Goal: Task Accomplishment & Management: Use online tool/utility

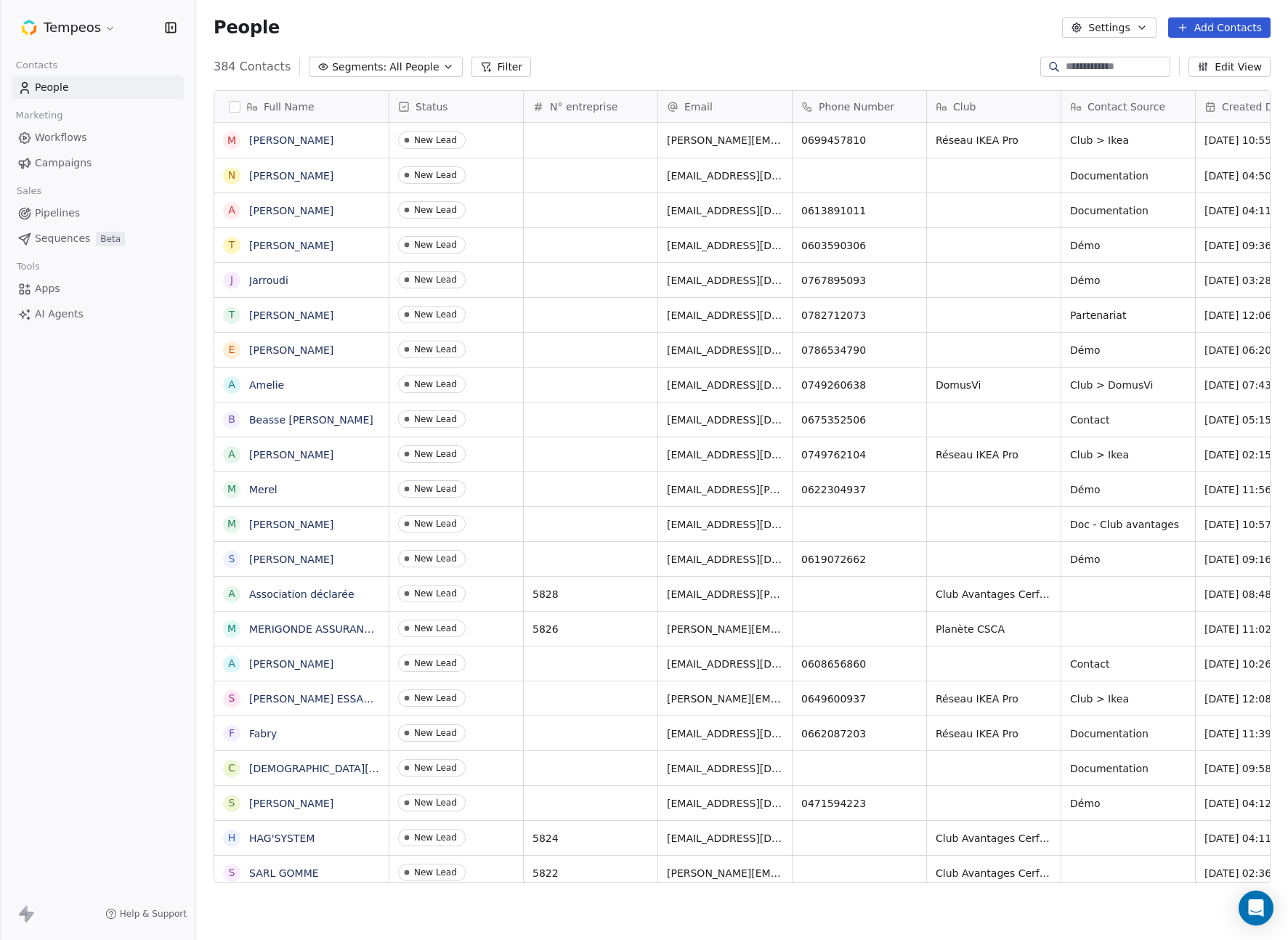
scroll to position [827, 1092]
drag, startPoint x: 58, startPoint y: 310, endPoint x: 65, endPoint y: 314, distance: 8.1
click at [59, 310] on span "AI Agents" at bounding box center [59, 314] width 48 height 15
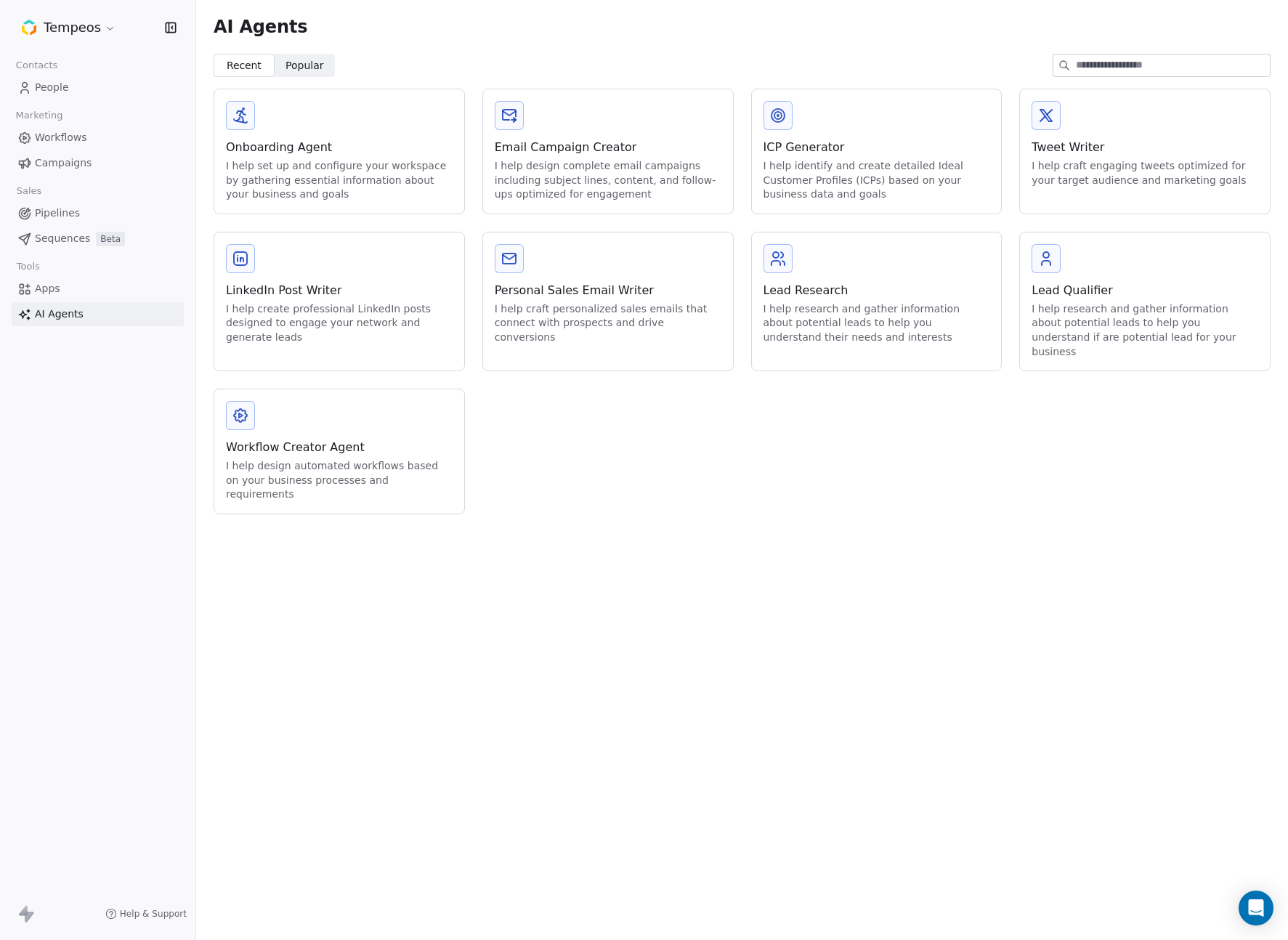
click at [70, 288] on link "Apps" at bounding box center [98, 289] width 172 height 24
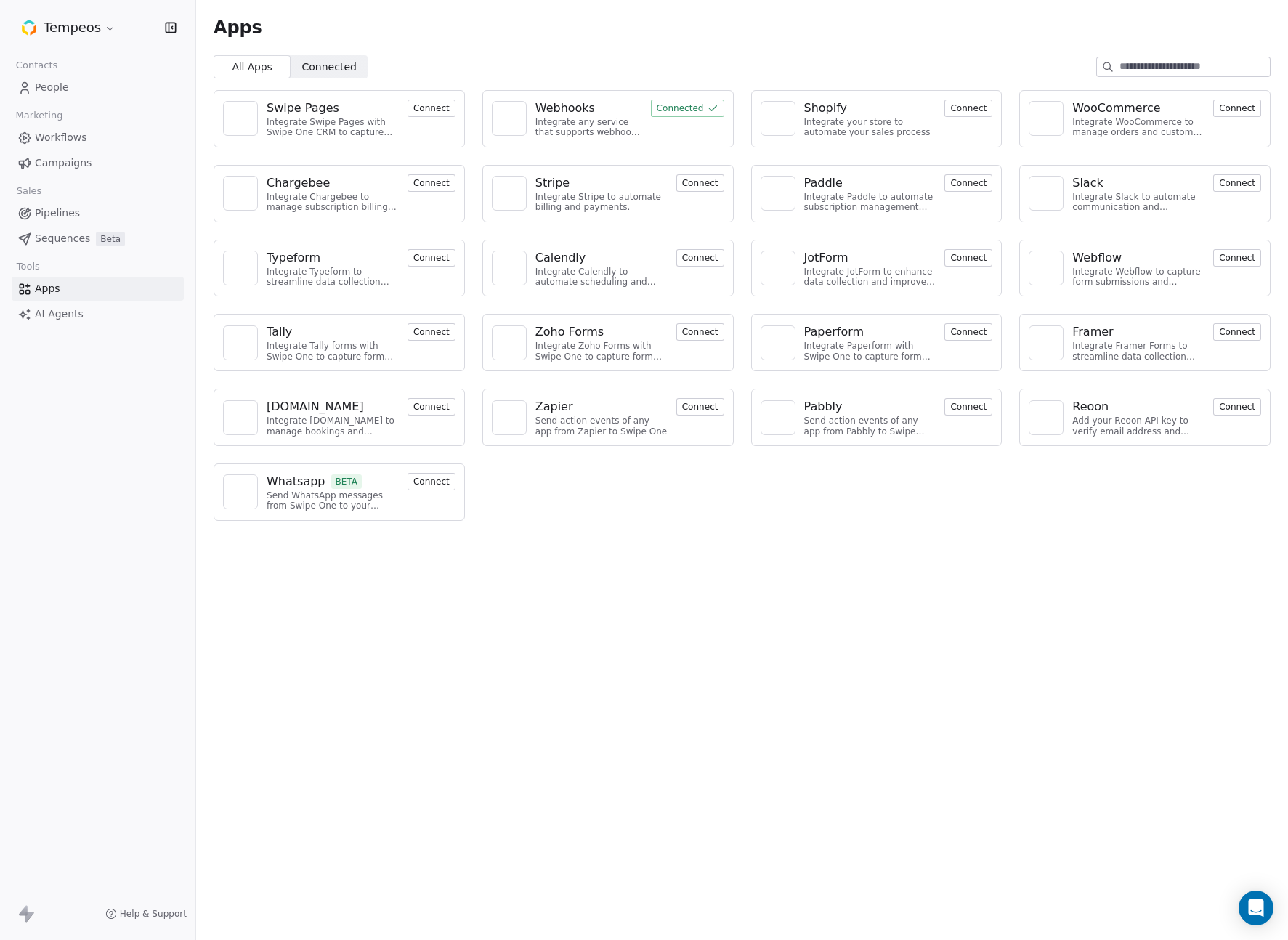
click at [591, 112] on div "Webhooks" at bounding box center [565, 108] width 60 height 17
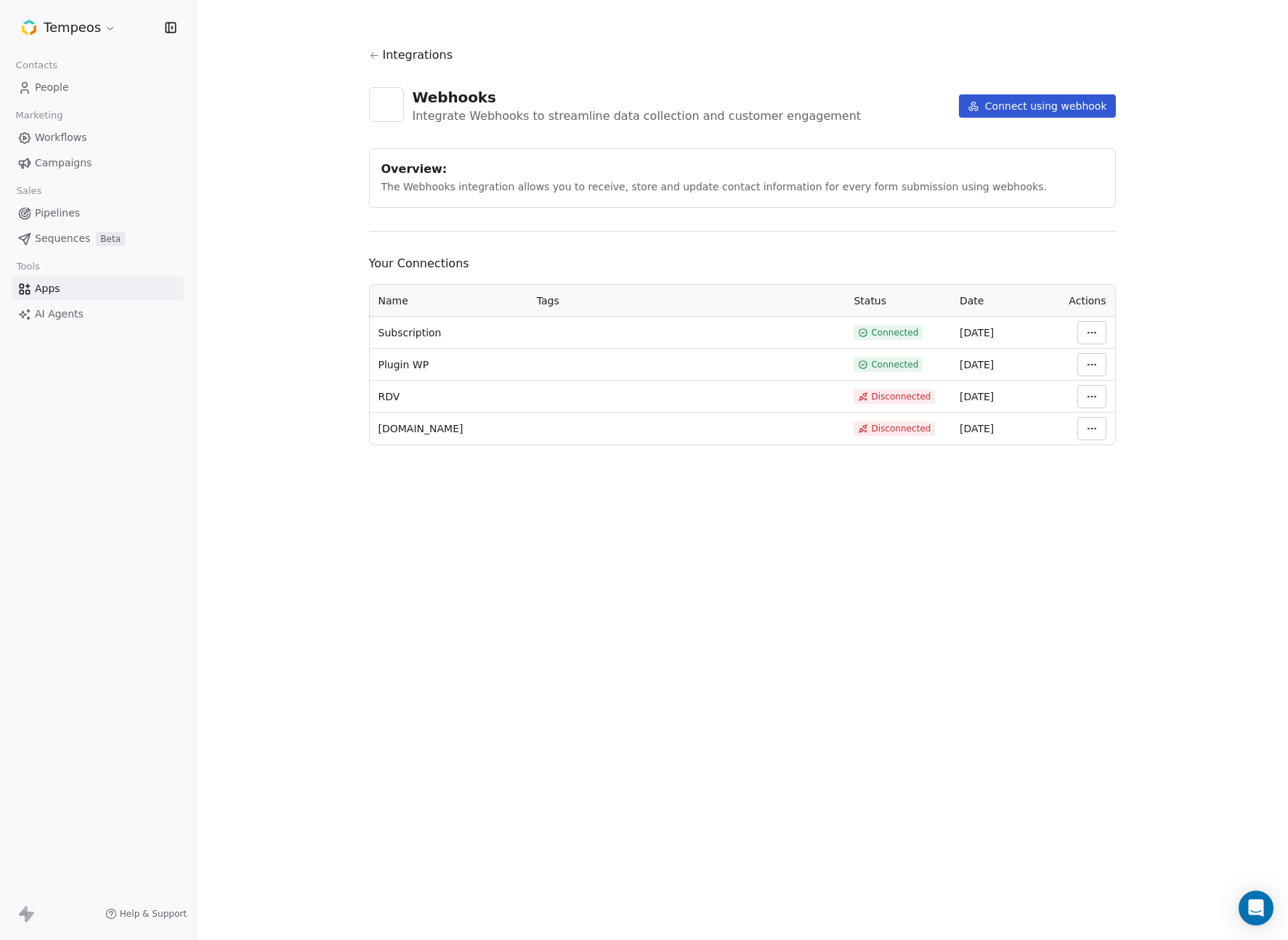
click at [1105, 334] on html "Tempeos Contacts People Marketing Workflows Campaigns Sales Pipelines Sequences…" at bounding box center [644, 470] width 1288 height 940
drag, startPoint x: 949, startPoint y: 232, endPoint x: 1036, endPoint y: 308, distance: 115.5
click at [951, 232] on html "Tempeos Contacts People Marketing Workflows Campaigns Sales Pipelines Sequences…" at bounding box center [644, 470] width 1288 height 940
click at [1091, 368] on html "Tempeos Contacts People Marketing Workflows Campaigns Sales Pipelines Sequences…" at bounding box center [644, 470] width 1288 height 940
click at [1133, 468] on div "Manage Mapping" at bounding box center [1135, 466] width 104 height 23
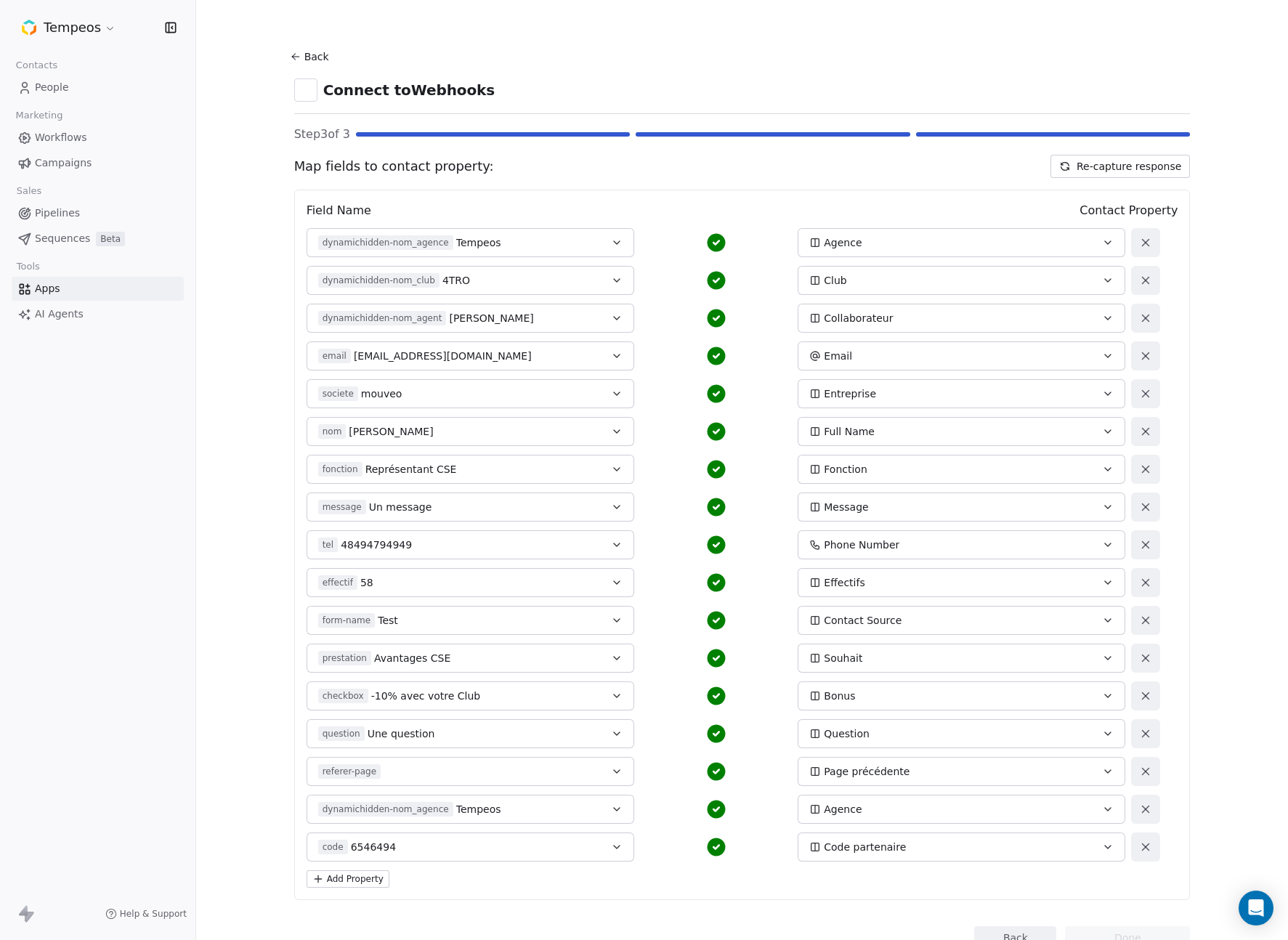
click at [310, 51] on button "Back" at bounding box center [311, 57] width 46 height 26
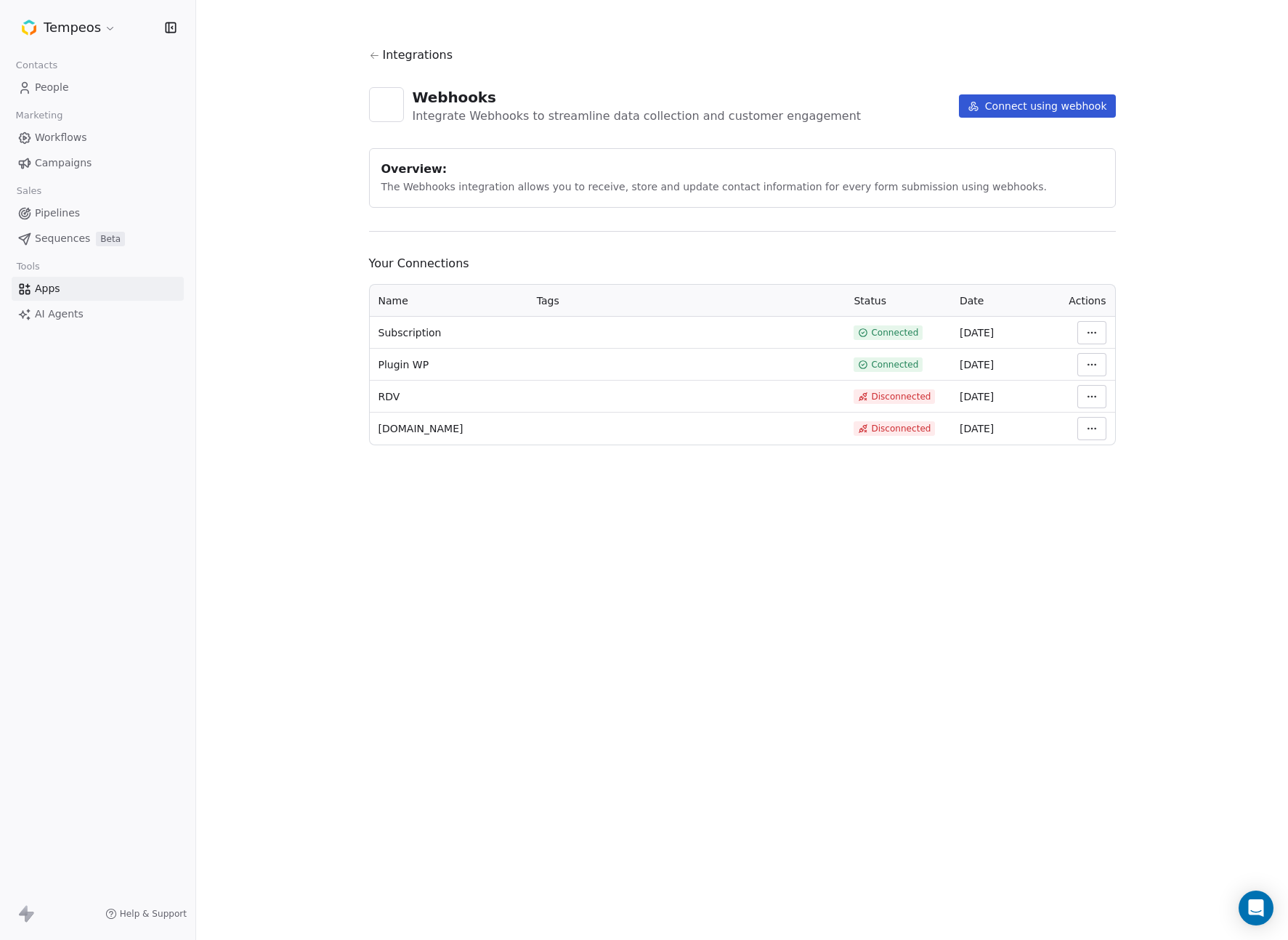
click at [1037, 101] on button "Connect using webhook" at bounding box center [1037, 106] width 157 height 23
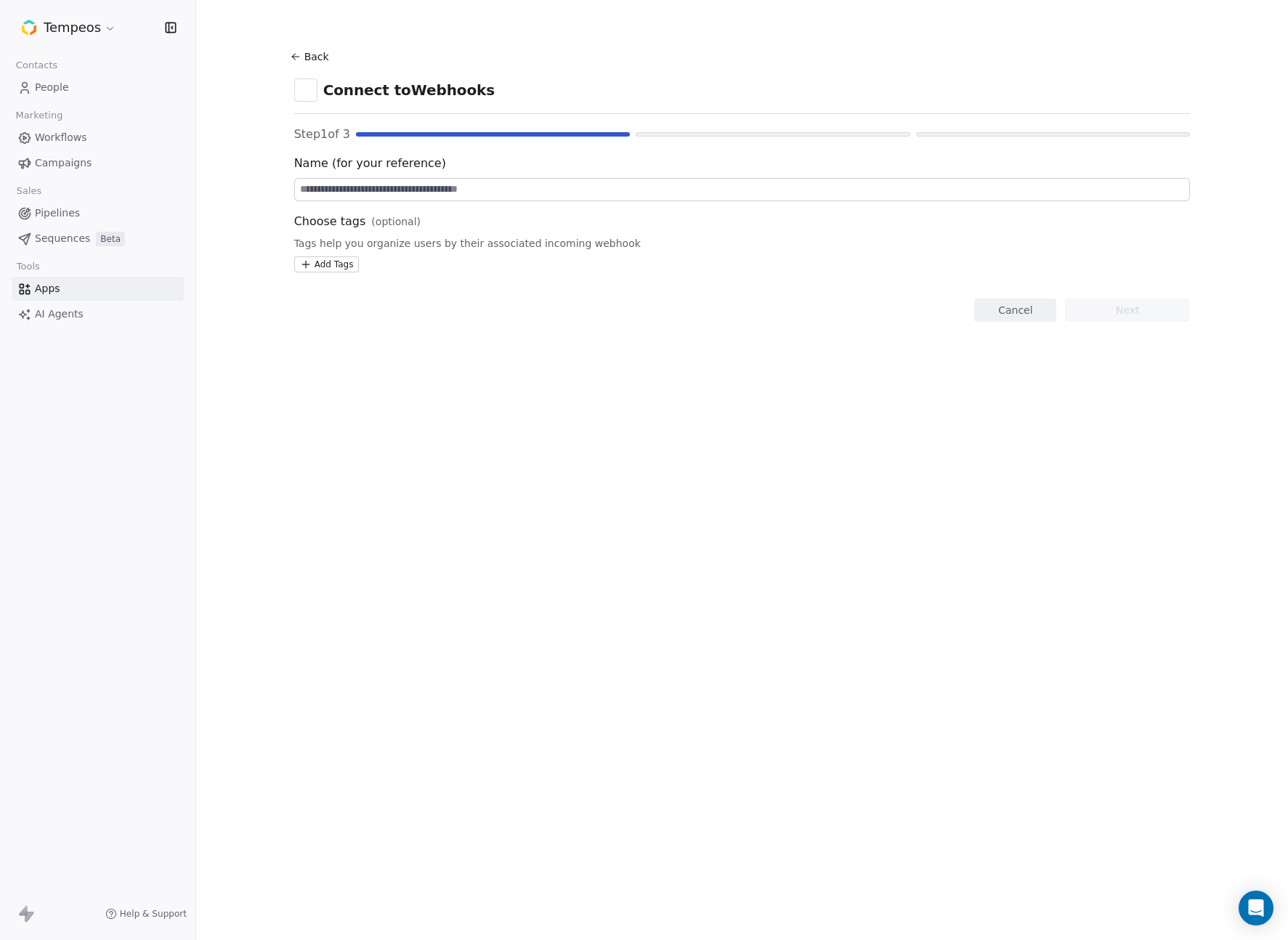
click at [460, 191] on input at bounding box center [743, 189] width 895 height 22
click at [298, 57] on icon at bounding box center [296, 57] width 12 height 12
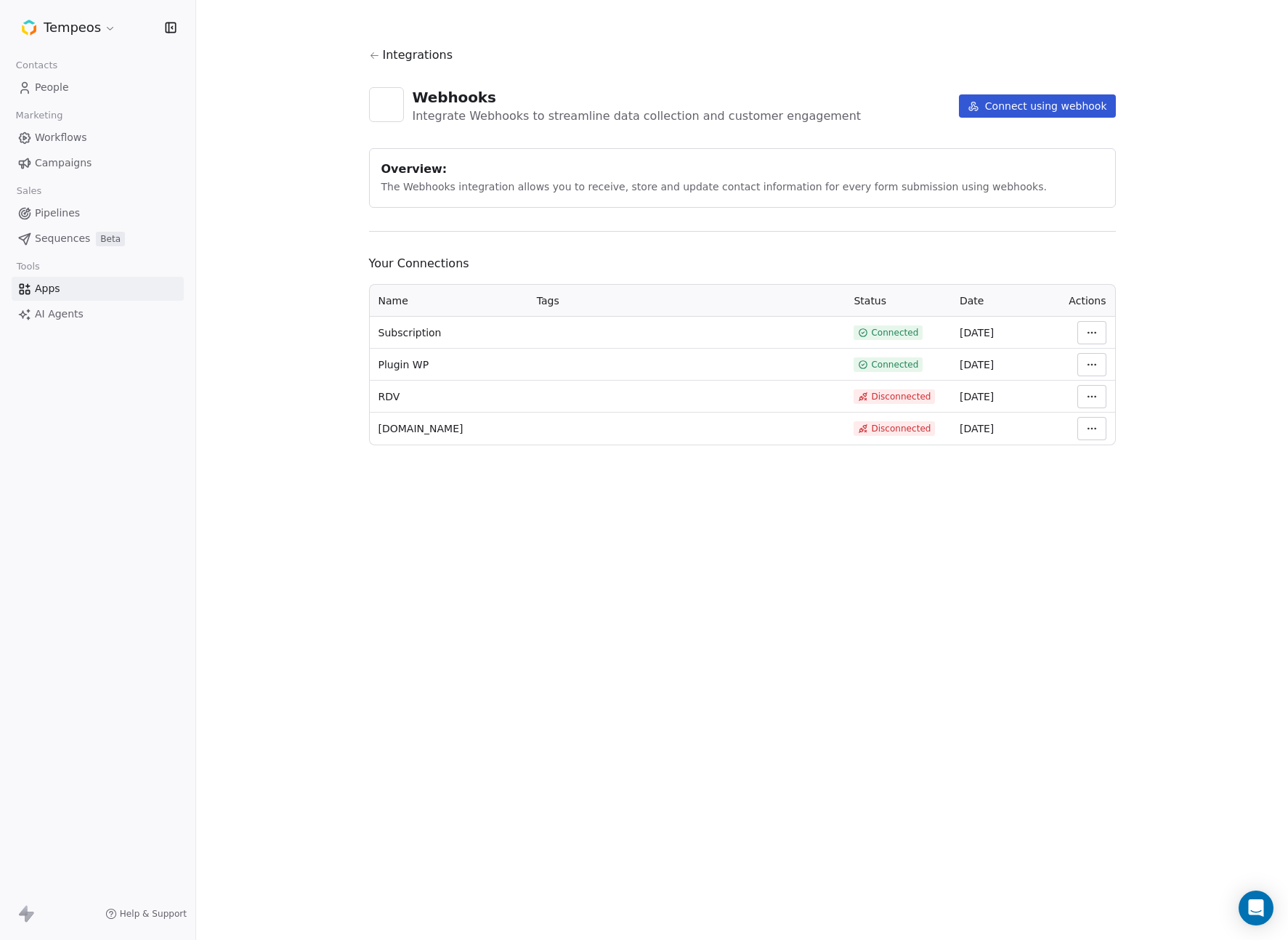
click at [1005, 107] on button "Connect using webhook" at bounding box center [1037, 106] width 157 height 23
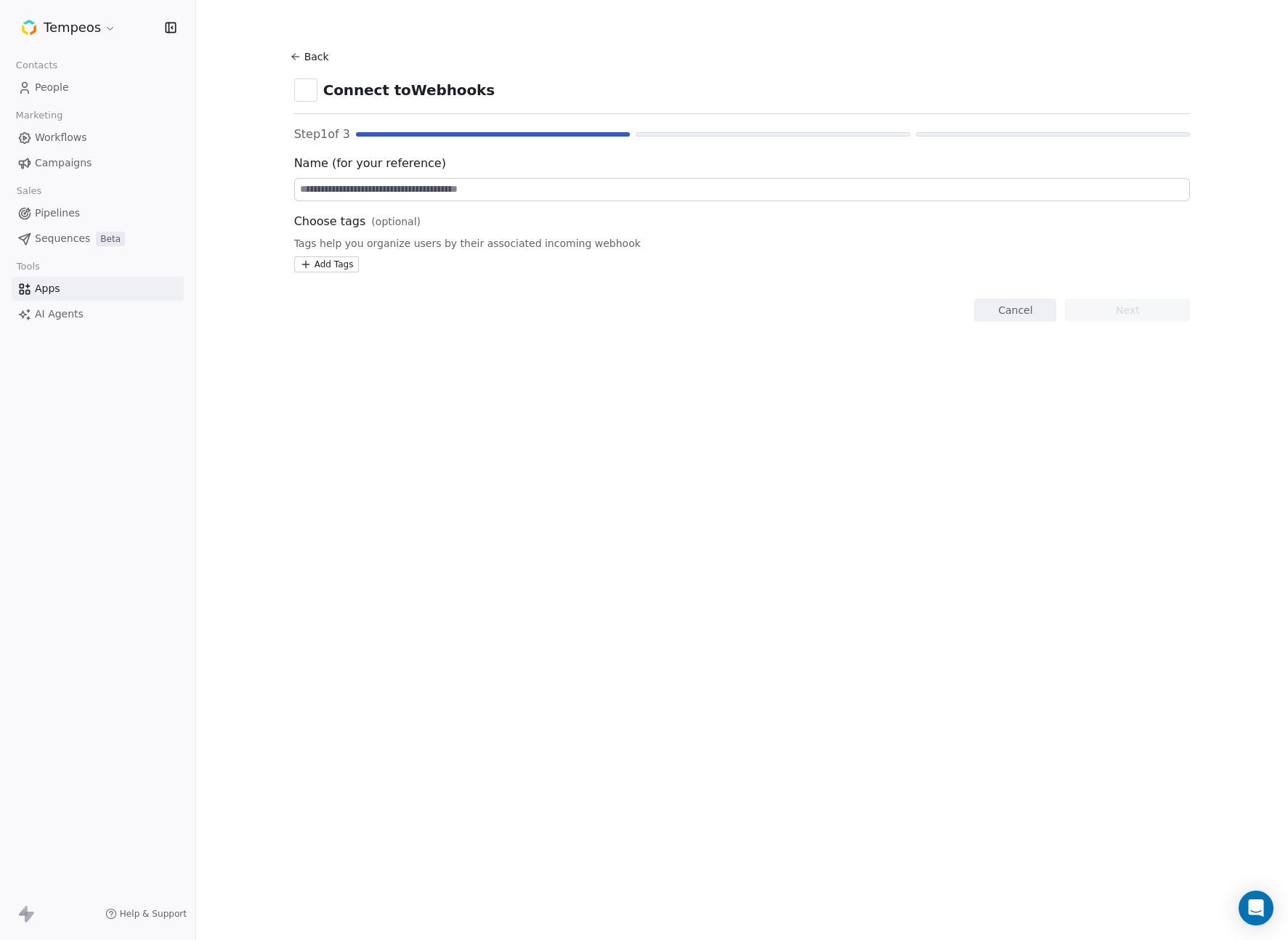
click at [351, 182] on input at bounding box center [743, 189] width 895 height 22
type input "**********"
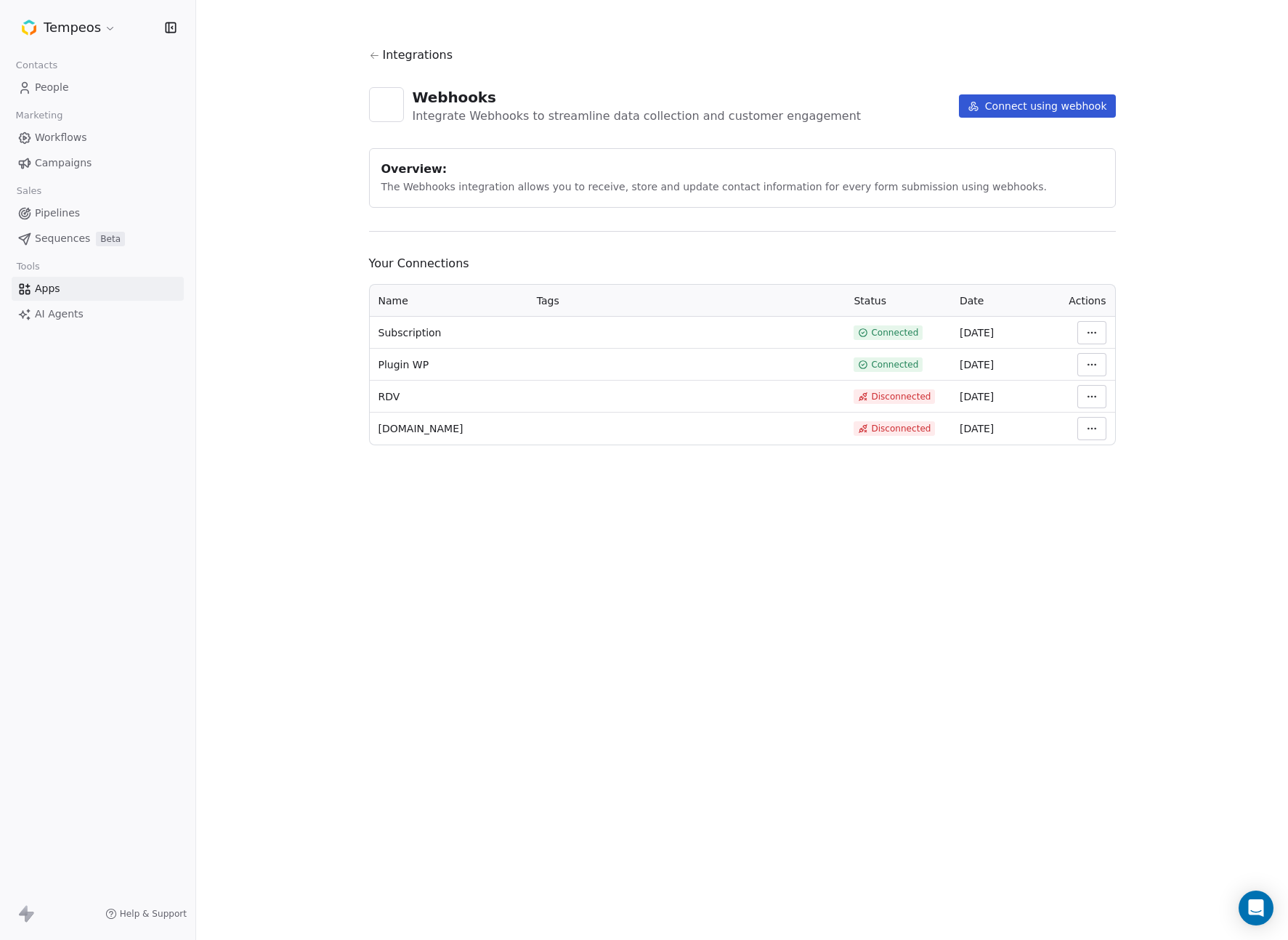
click at [1029, 104] on button "Connect using webhook" at bounding box center [1037, 106] width 157 height 23
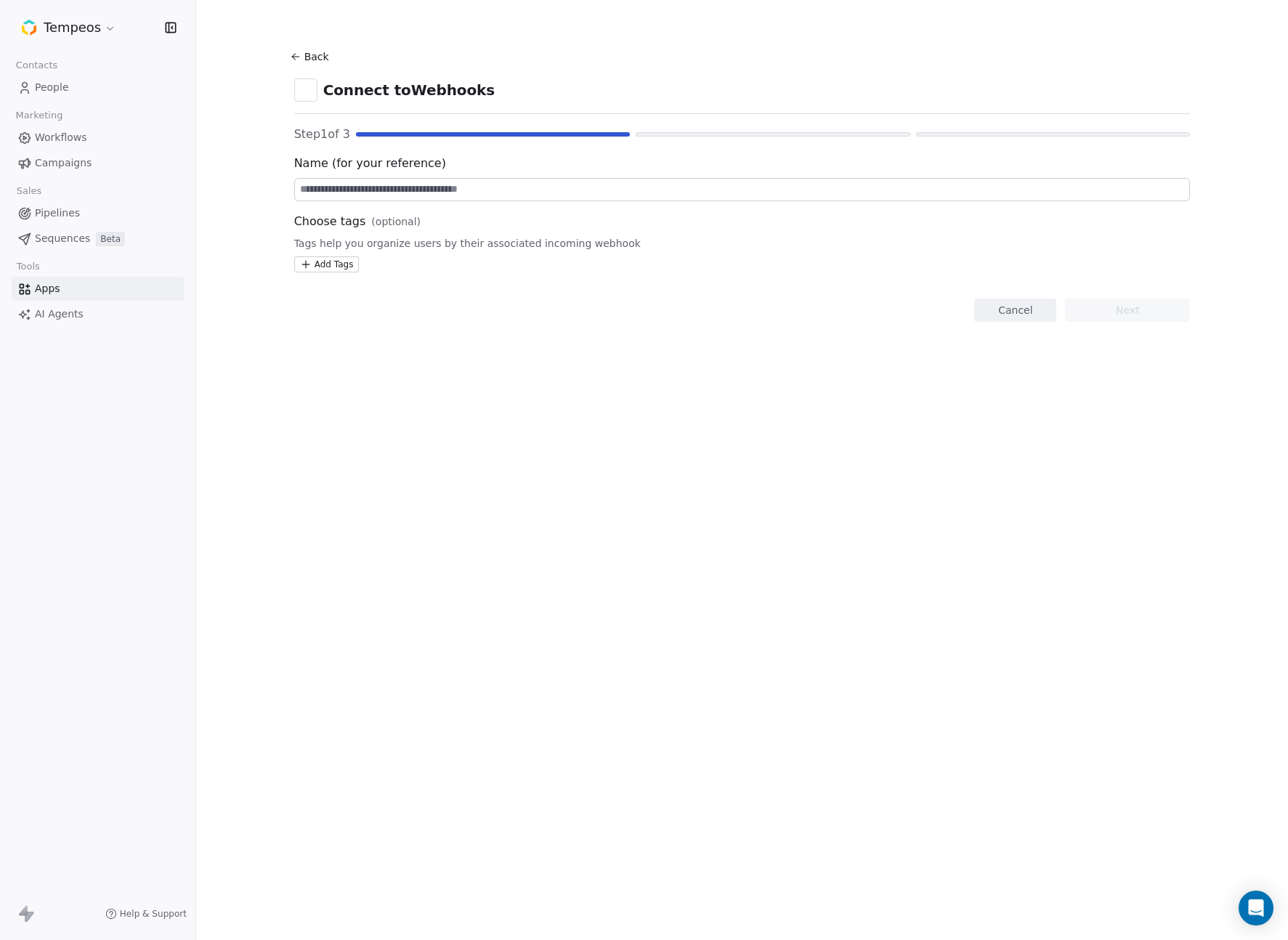
click at [452, 188] on input at bounding box center [743, 189] width 895 height 22
type input "**********"
click at [324, 263] on html "**********" at bounding box center [644, 470] width 1288 height 940
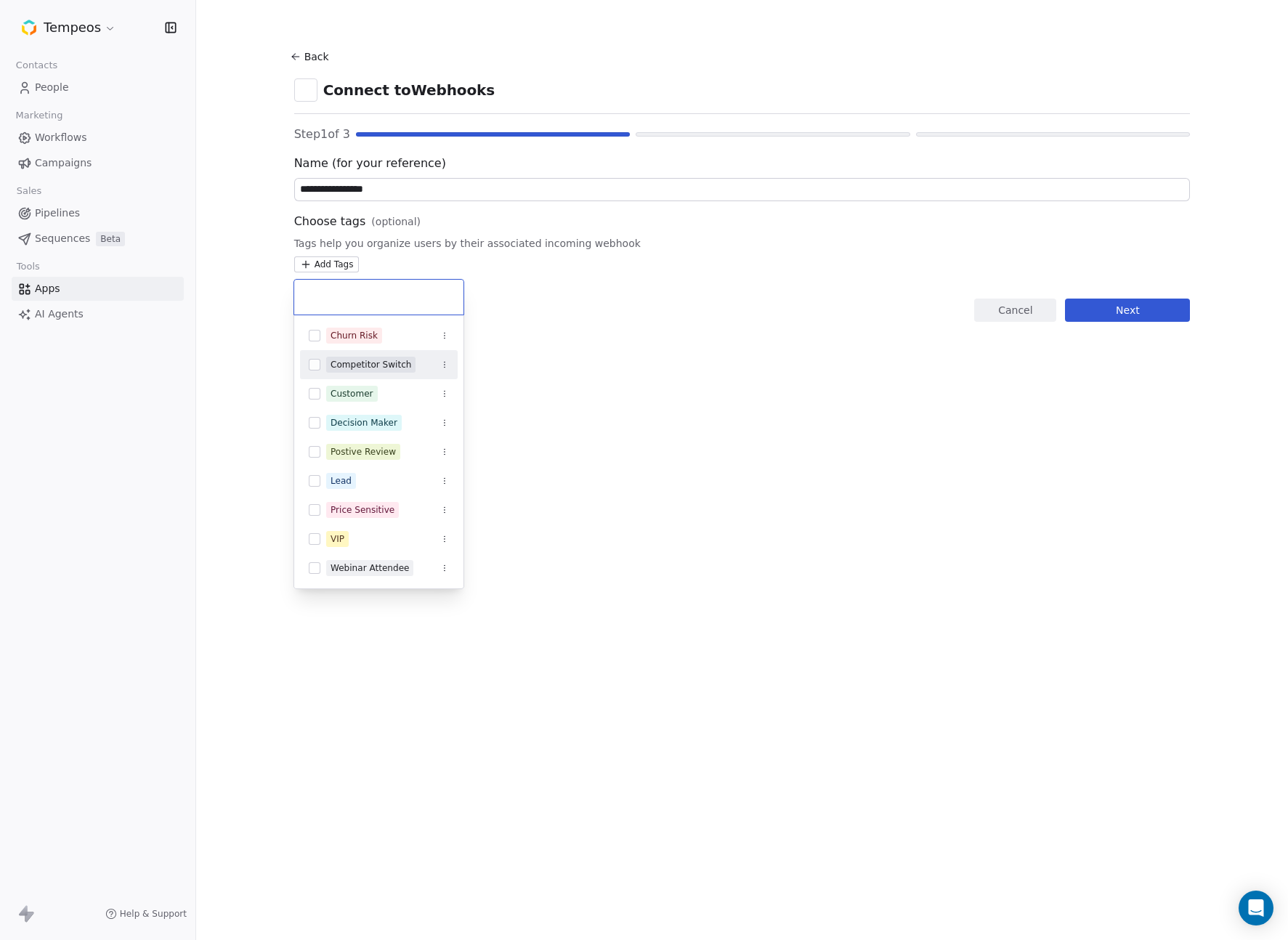
click at [323, 289] on input "text" at bounding box center [379, 296] width 152 height 16
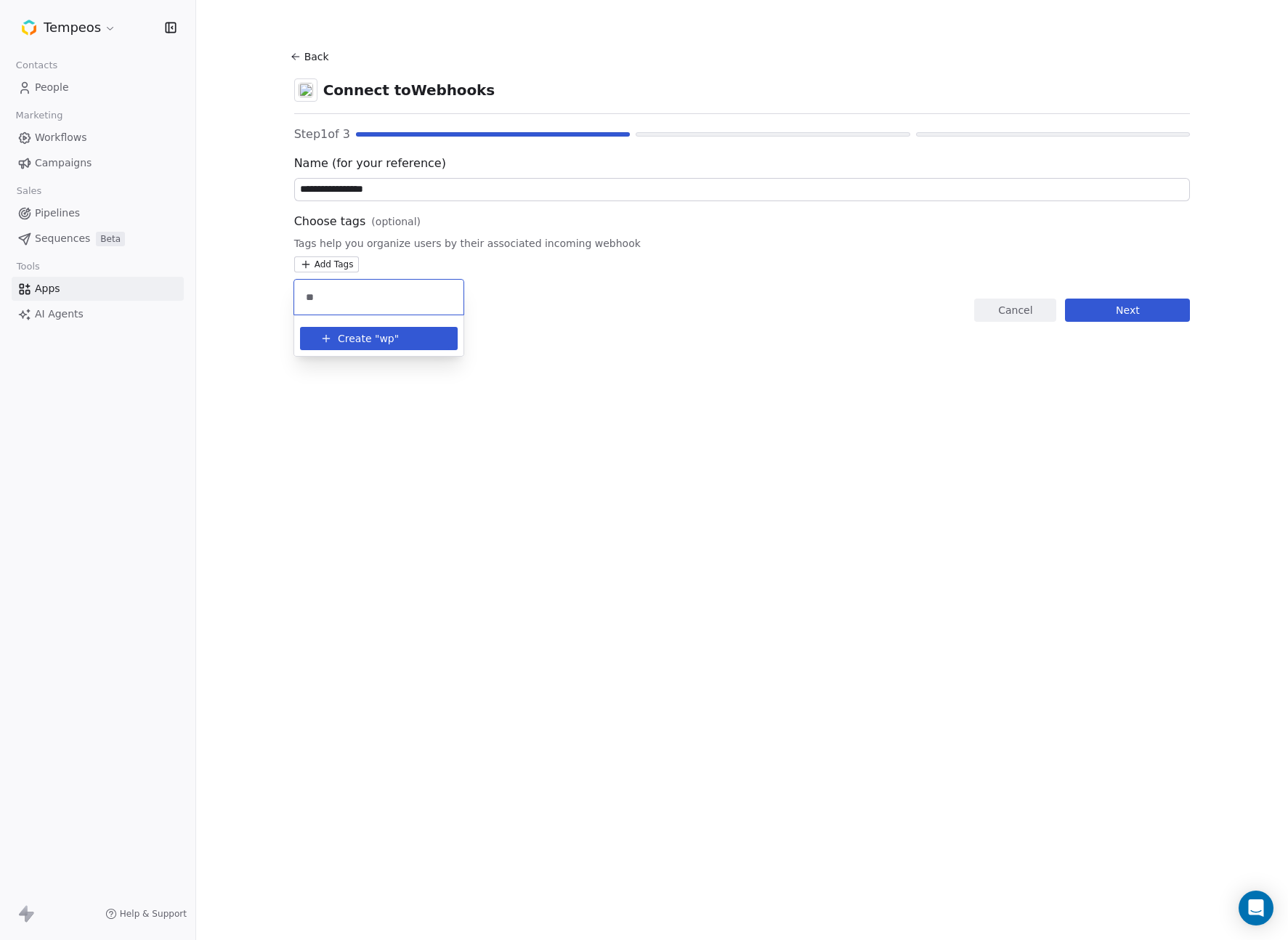
type input "**"
click at [369, 340] on span "Create "" at bounding box center [358, 339] width 42 height 15
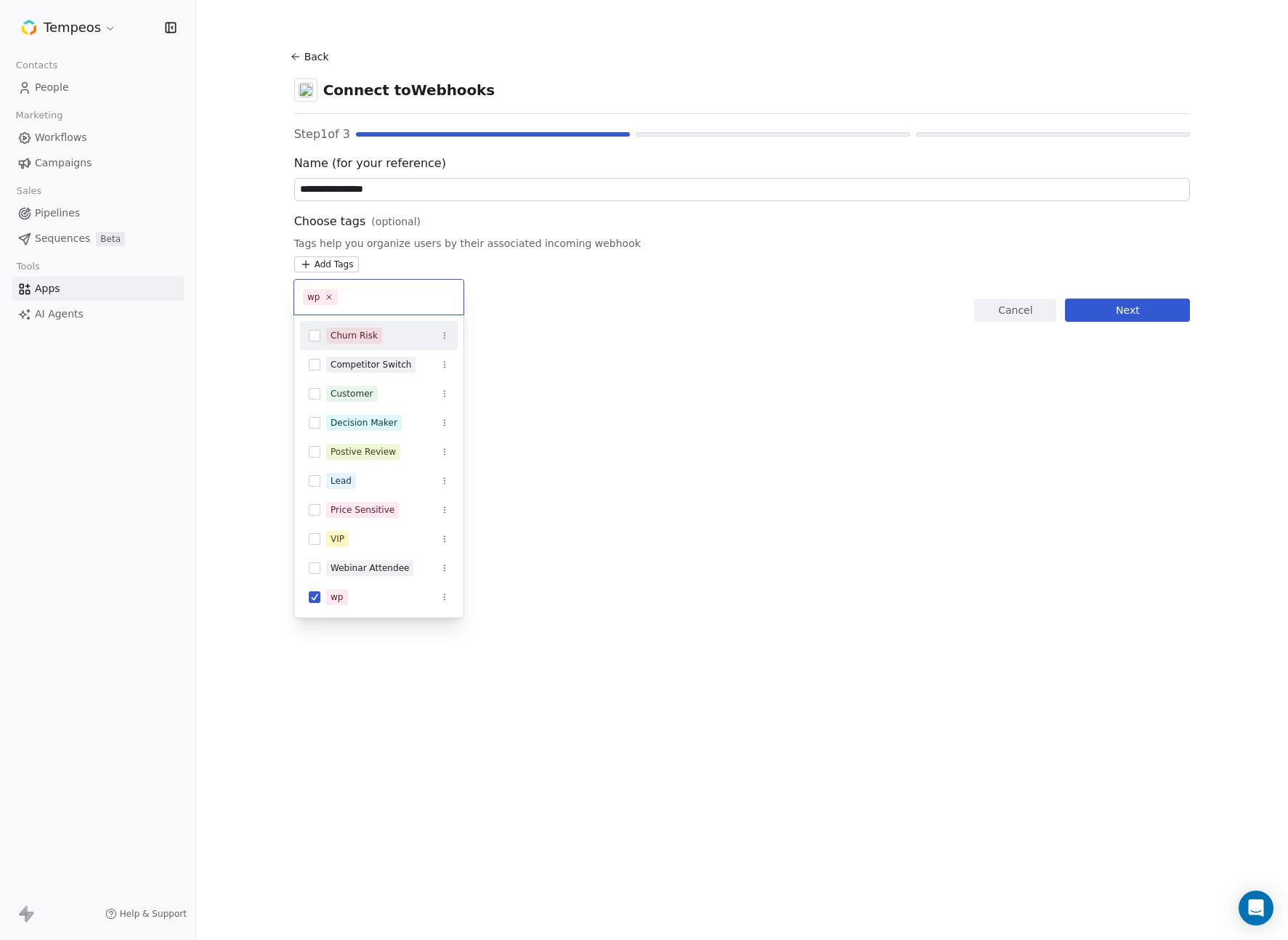
click at [605, 473] on html "**********" at bounding box center [644, 470] width 1288 height 940
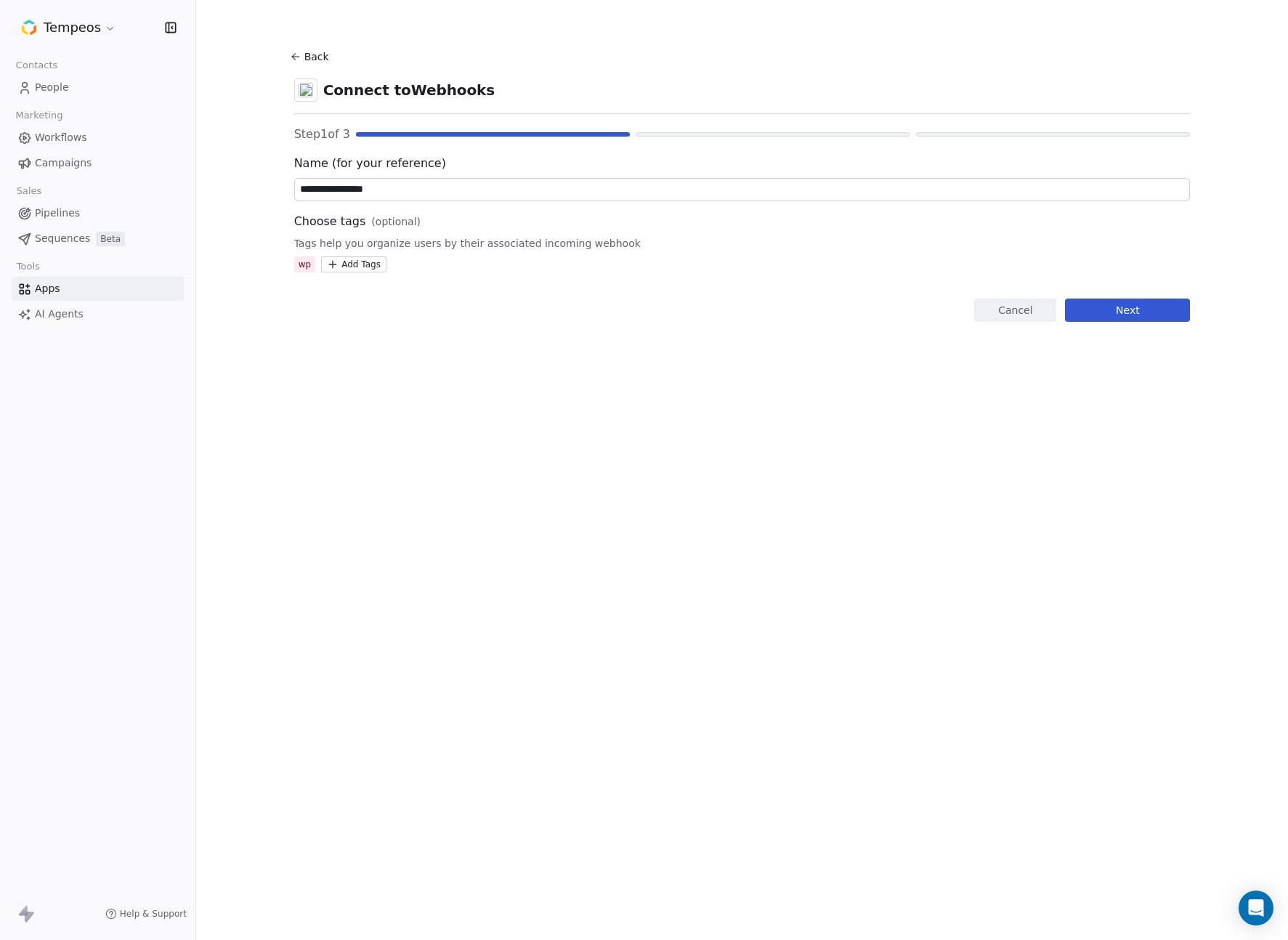
drag, startPoint x: 1157, startPoint y: 314, endPoint x: 1164, endPoint y: 325, distance: 13.0
click at [1157, 314] on button "Next" at bounding box center [1128, 310] width 125 height 23
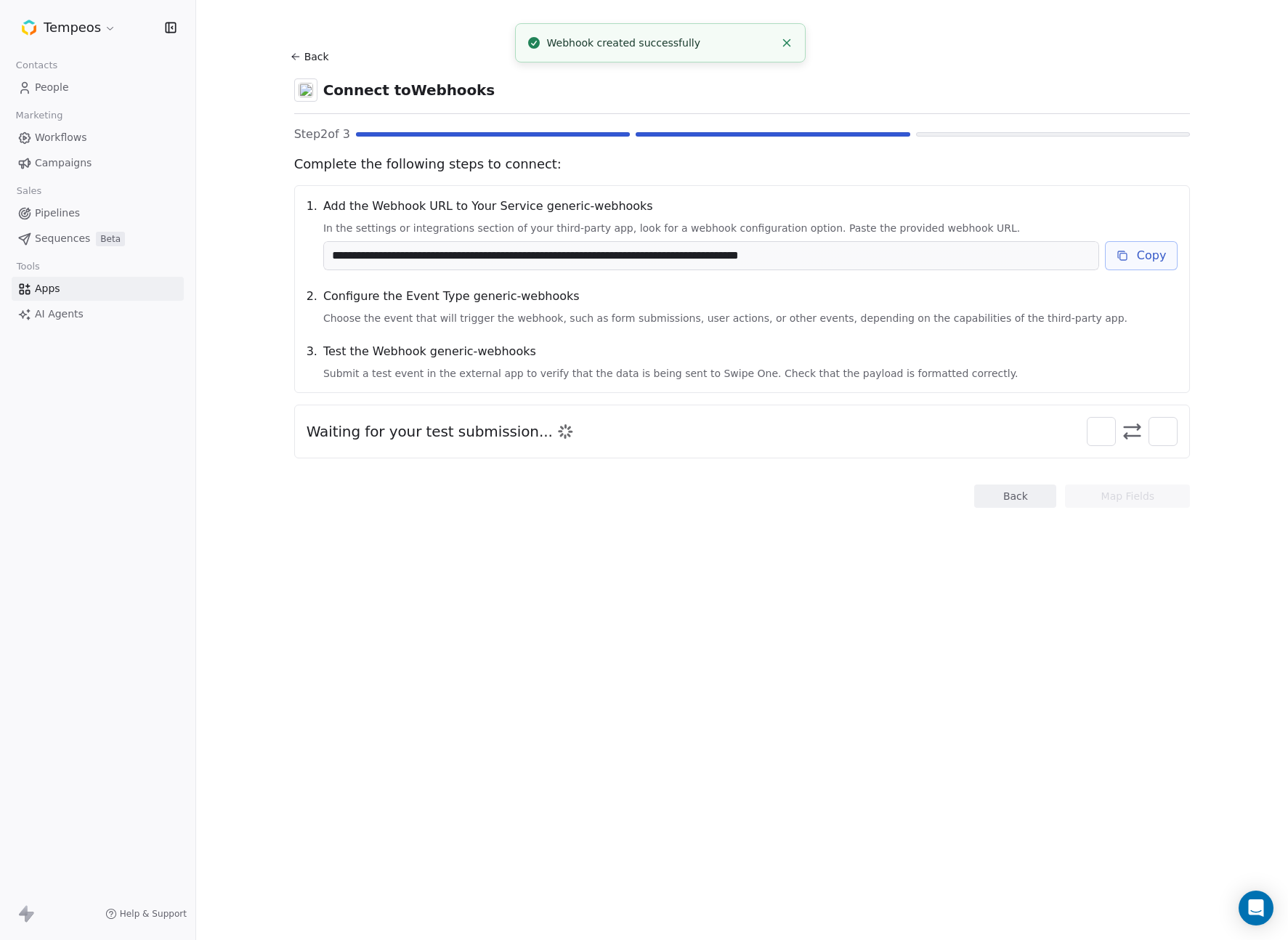
click at [770, 260] on input "**********" at bounding box center [711, 255] width 775 height 28
click at [1139, 259] on button "Copy" at bounding box center [1141, 255] width 74 height 29
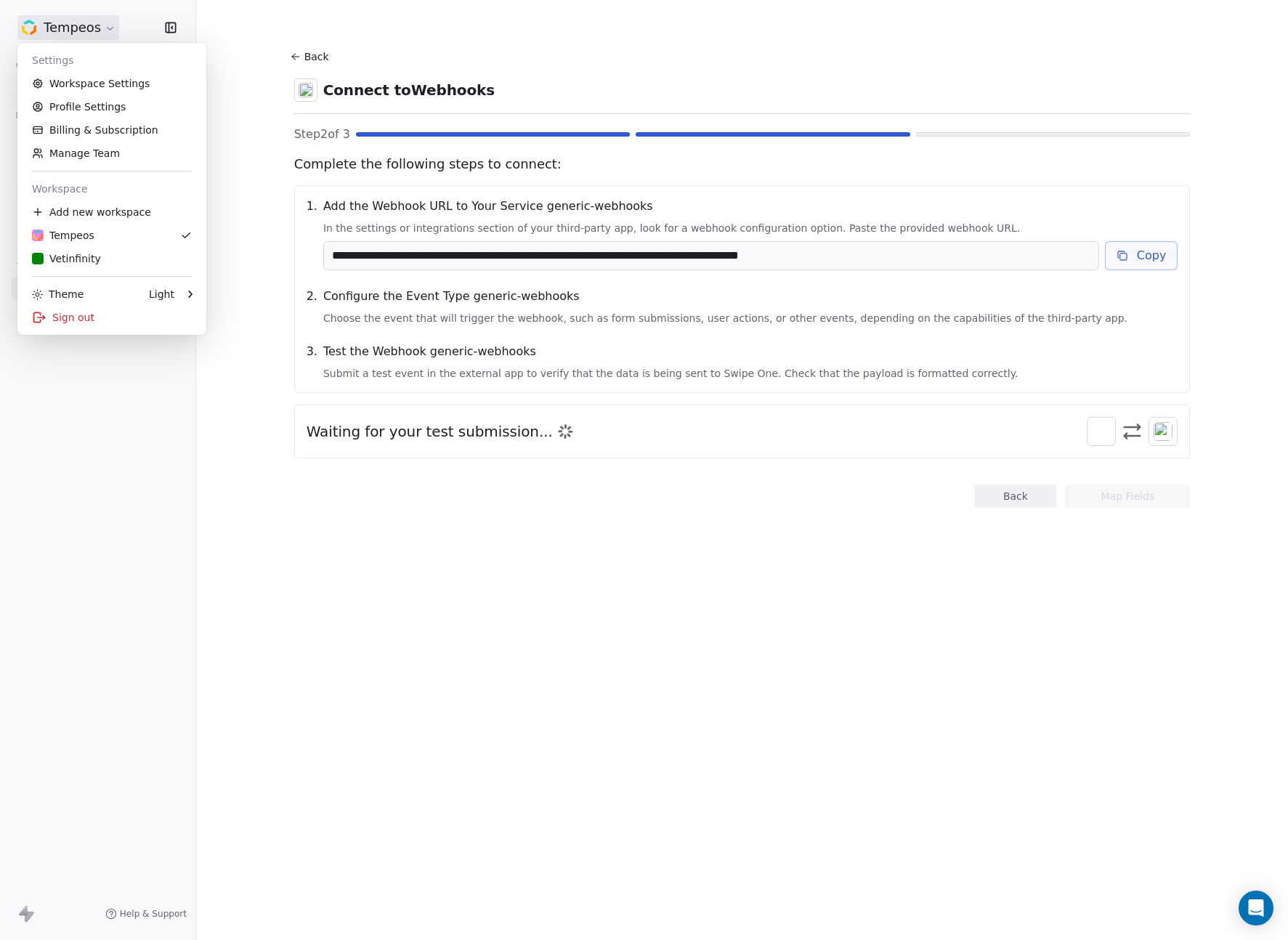
click at [103, 30] on html "**********" at bounding box center [644, 470] width 1288 height 940
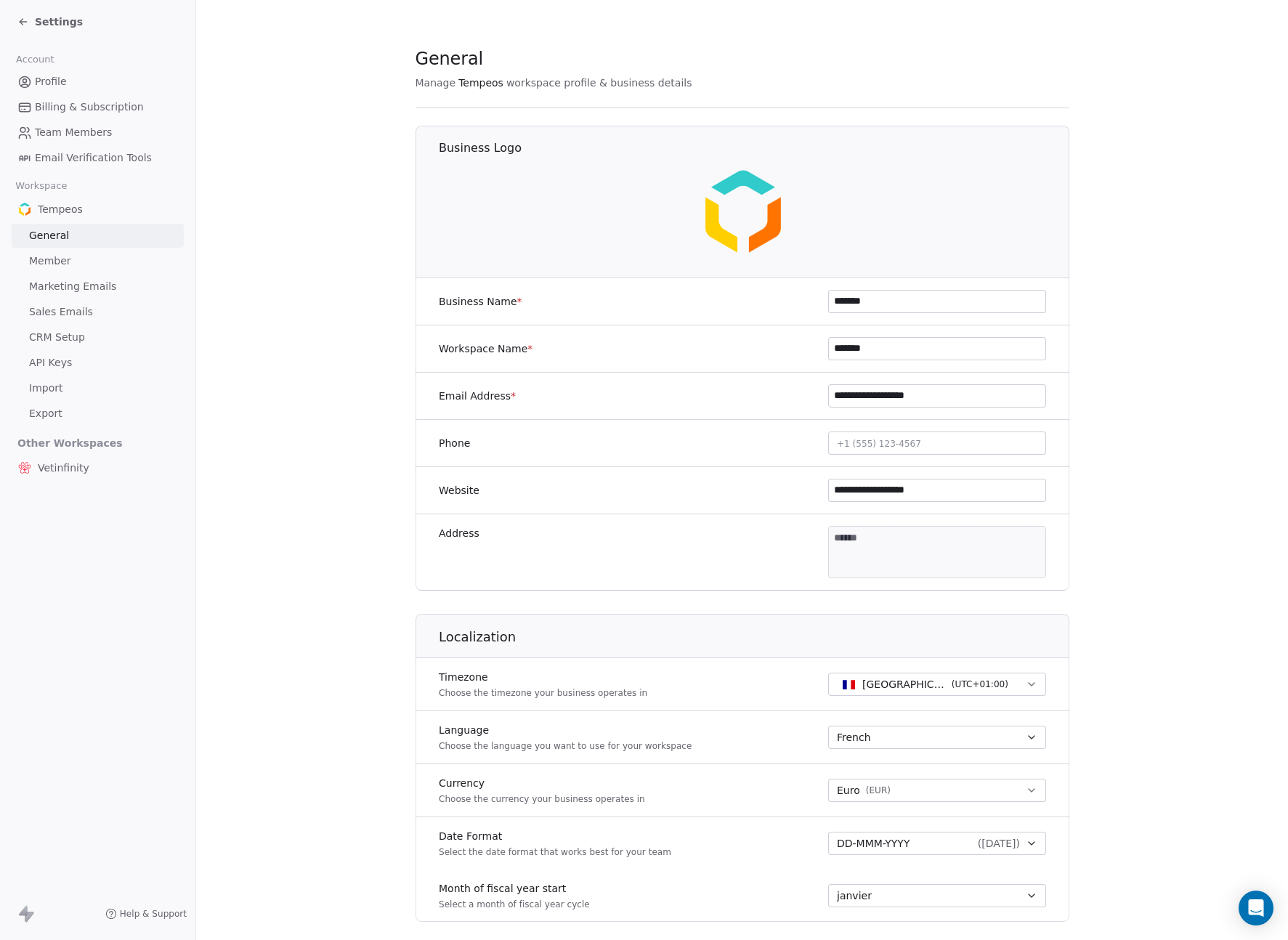
click at [71, 357] on link "API Keys" at bounding box center [98, 363] width 172 height 24
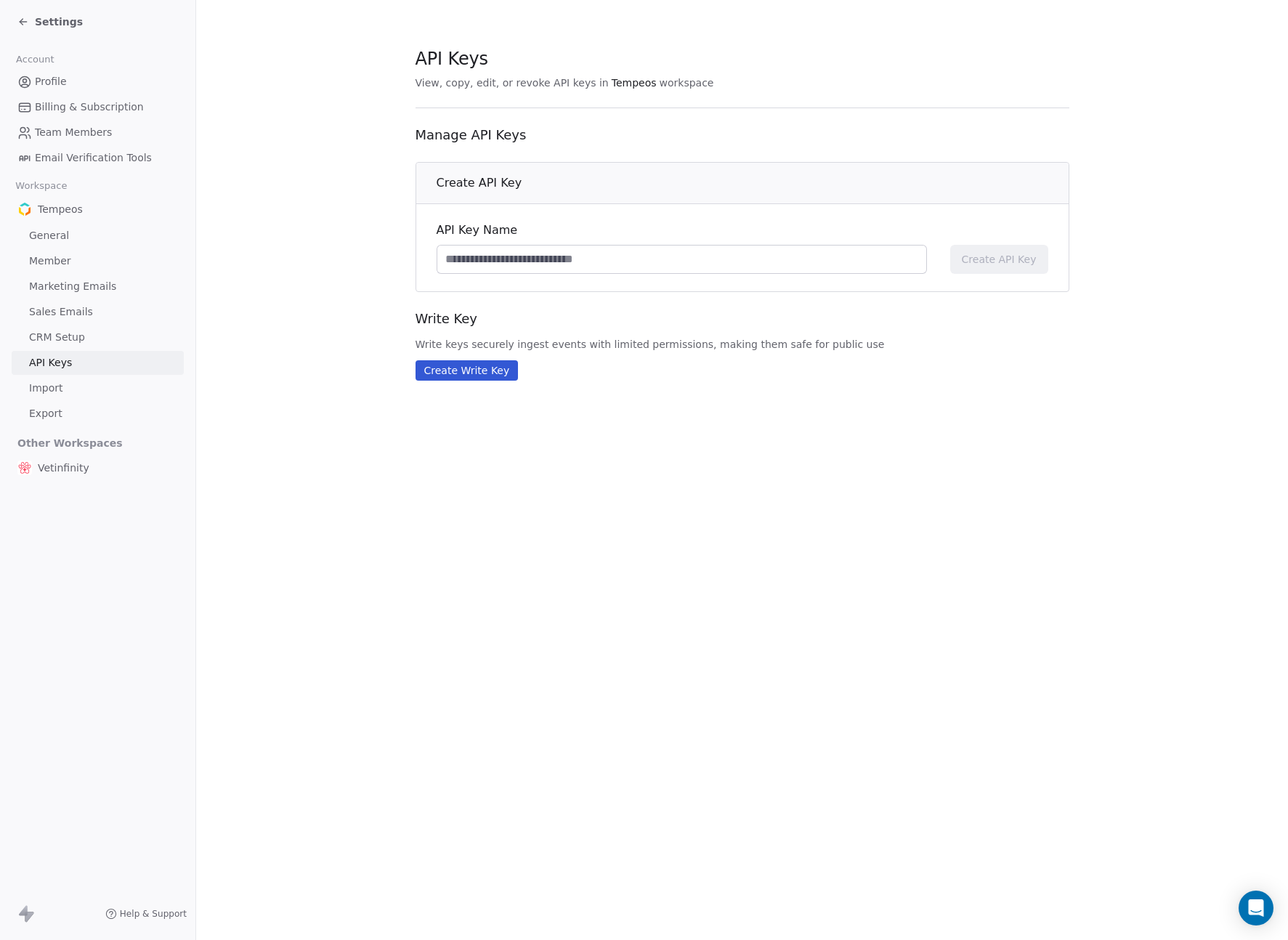
drag, startPoint x: 484, startPoint y: 258, endPoint x: 519, endPoint y: 263, distance: 35.4
click at [484, 258] on input at bounding box center [682, 259] width 489 height 28
paste input "**********"
type input "**********"
click at [1000, 257] on span "Create API Key" at bounding box center [999, 259] width 74 height 15
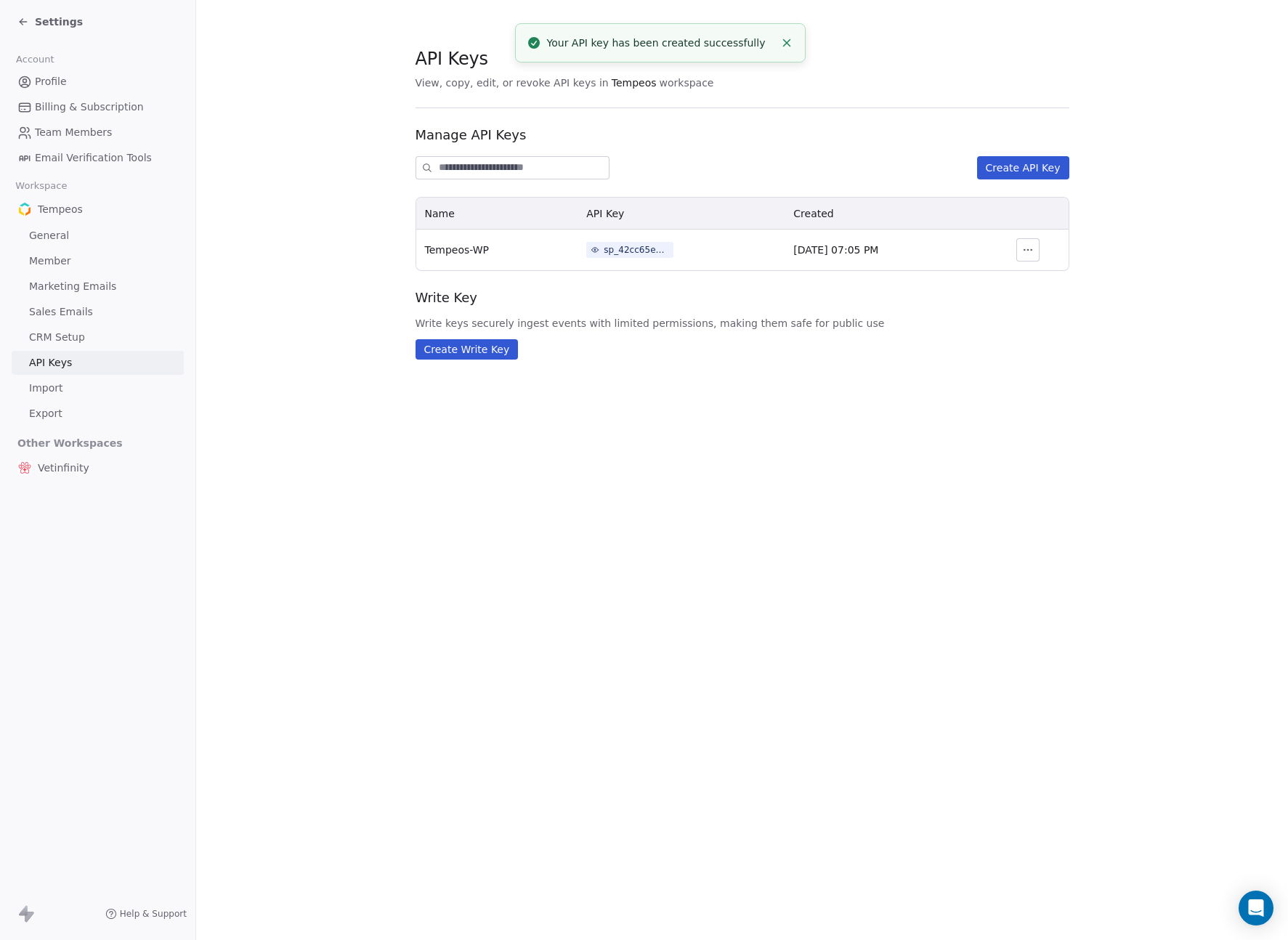
click at [608, 250] on div "sp_42cc65e3052a4ce68d5b930fdf36fc88" at bounding box center [636, 250] width 66 height 13
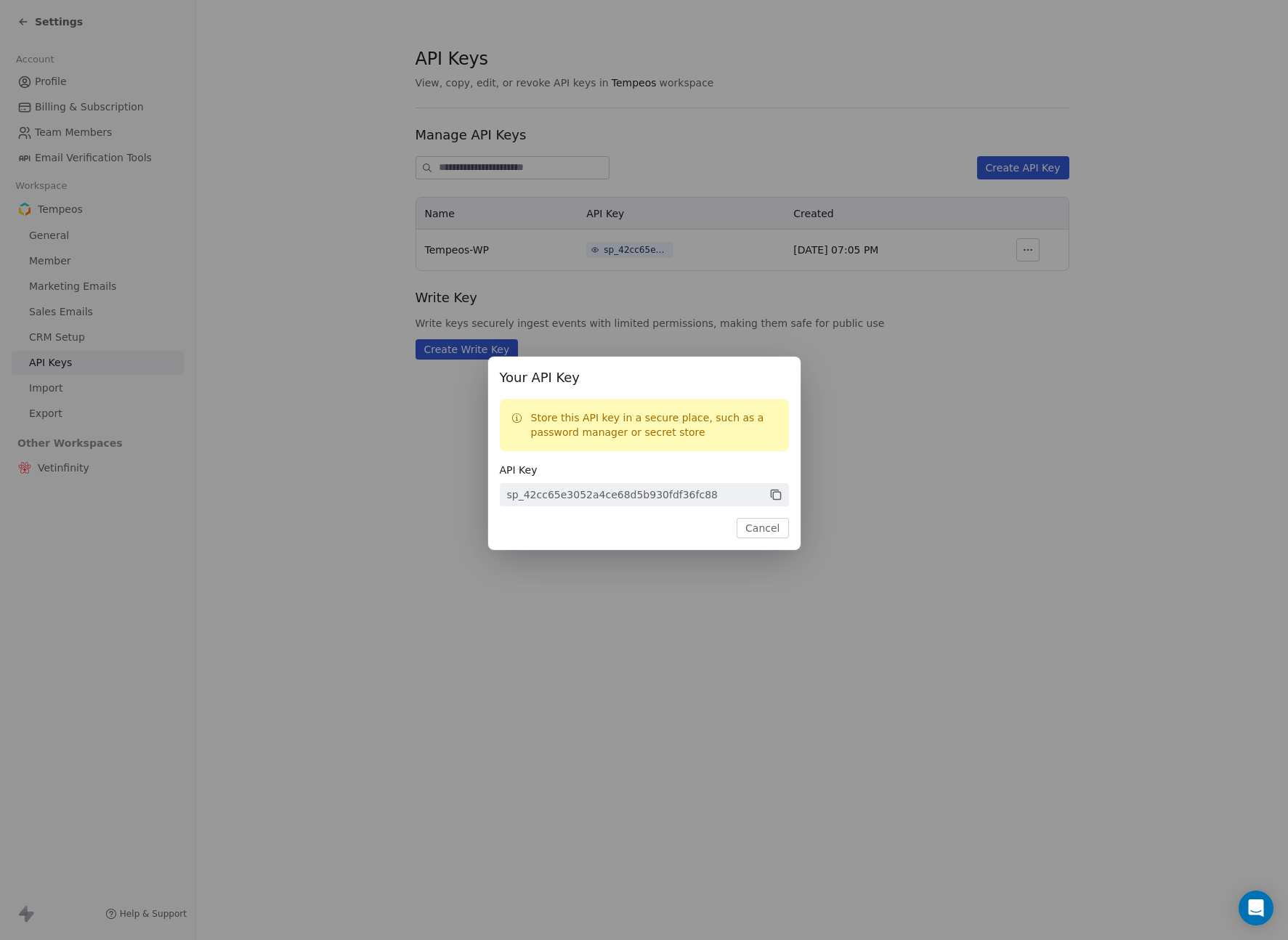
click at [778, 494] on icon at bounding box center [776, 495] width 13 height 13
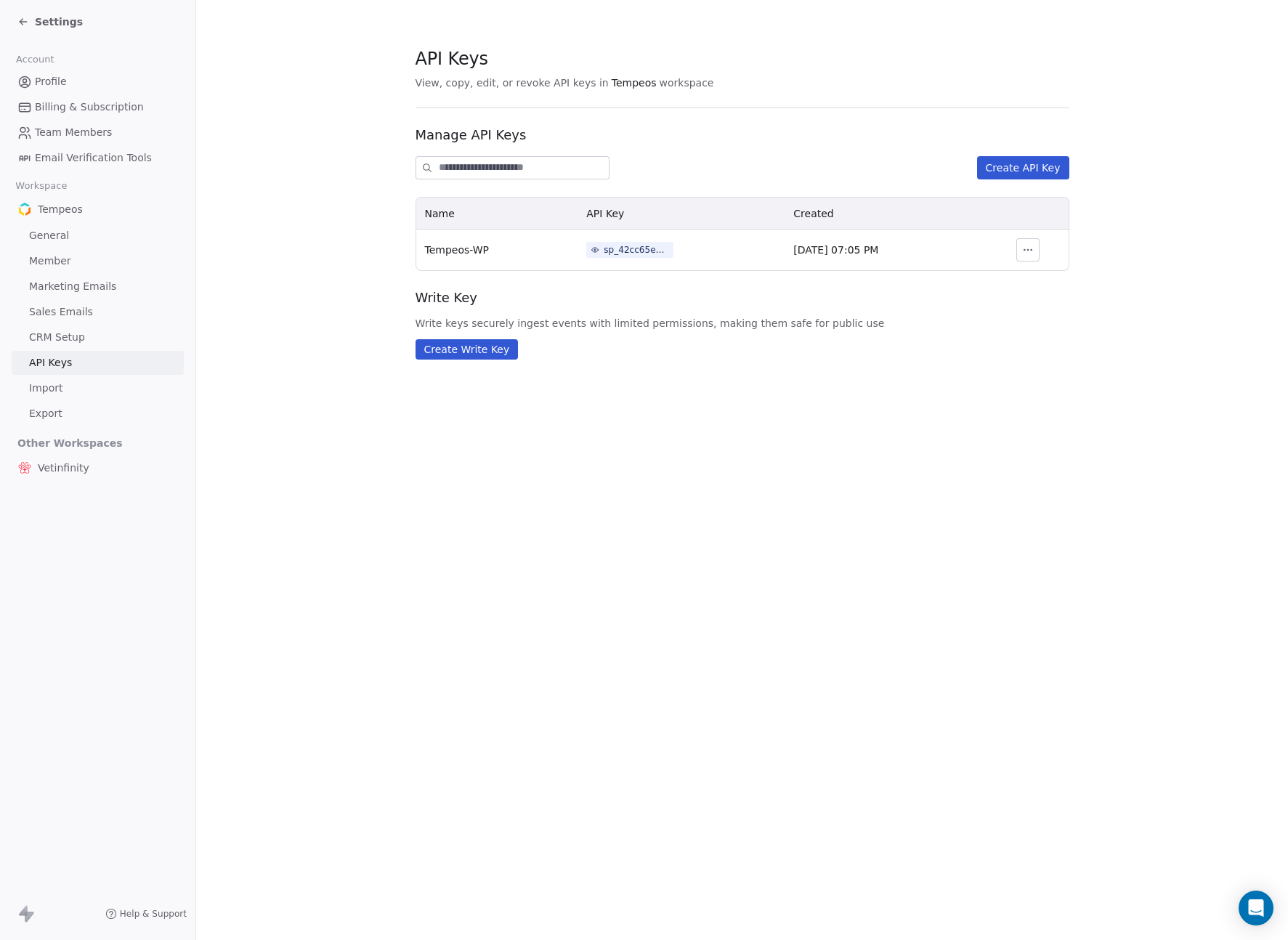
click at [896, 486] on div "Your API Key Store this API key in a secure place, such as a password manager o…" at bounding box center [644, 470] width 1288 height 273
click at [71, 109] on span "Billing & Subscription" at bounding box center [89, 107] width 109 height 15
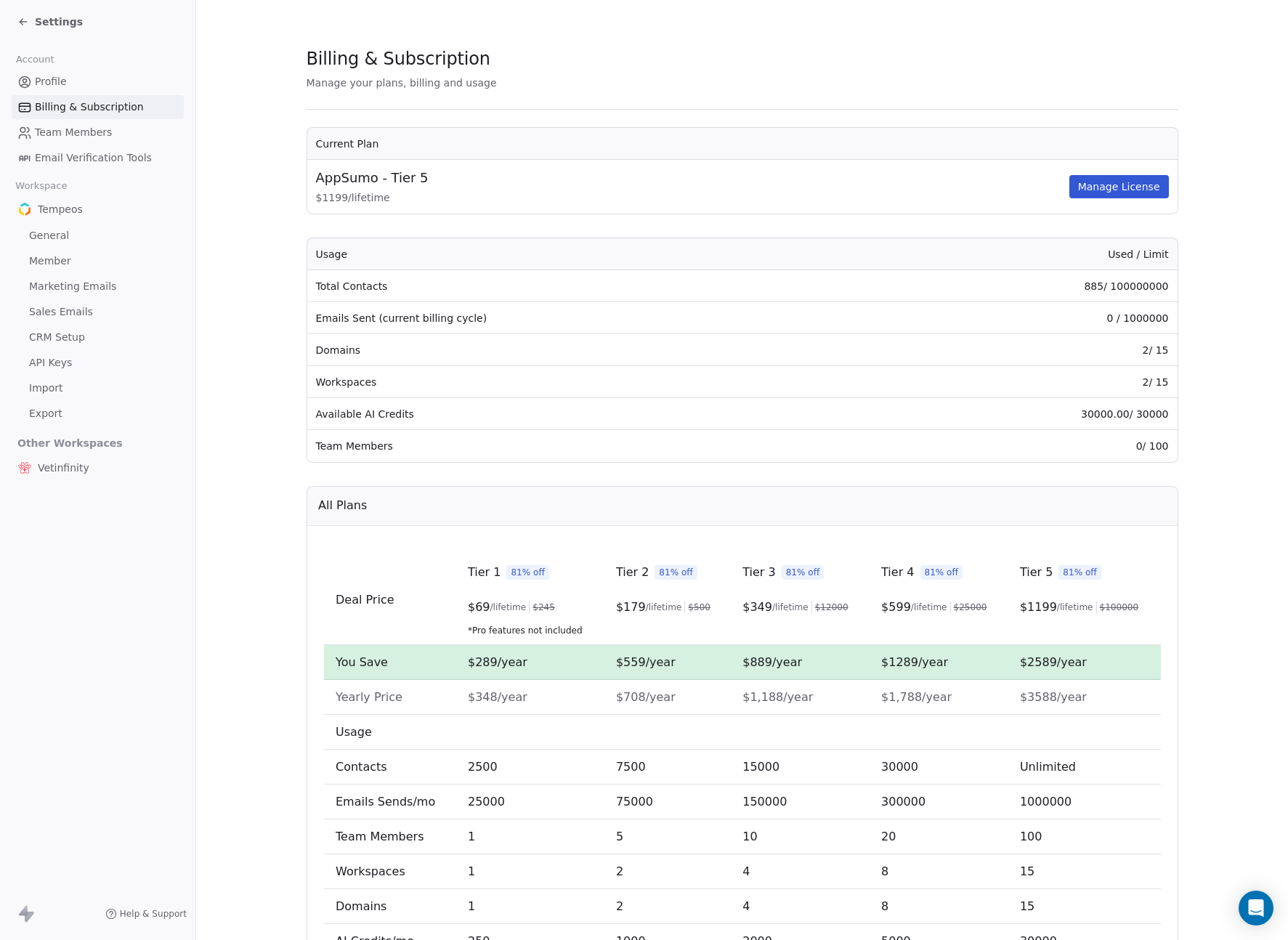
click at [48, 75] on span "Profile" at bounding box center [51, 81] width 32 height 15
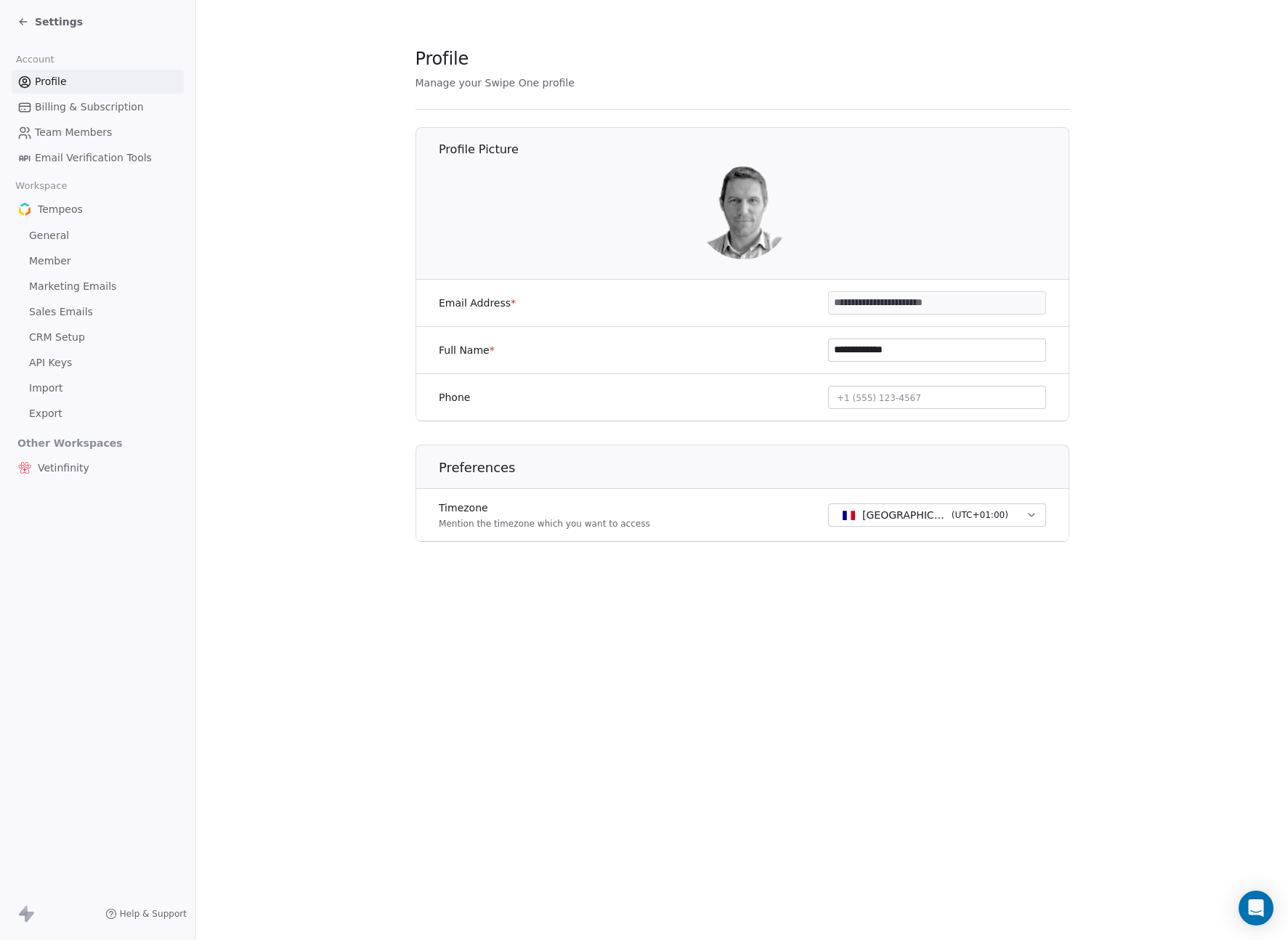
click at [25, 19] on icon at bounding box center [23, 22] width 12 height 12
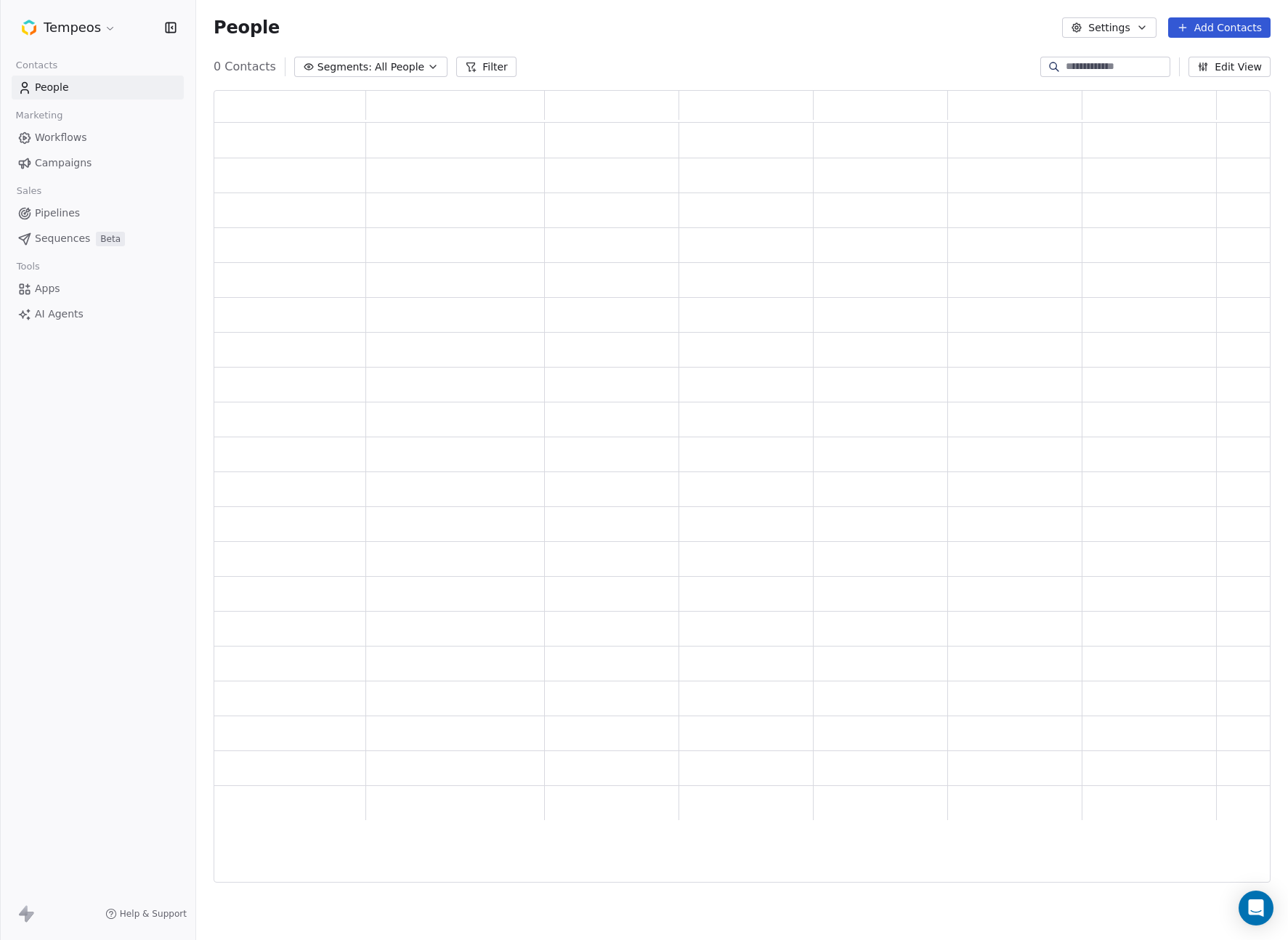
click at [1, 22] on div at bounding box center [0, 470] width 1 height 940
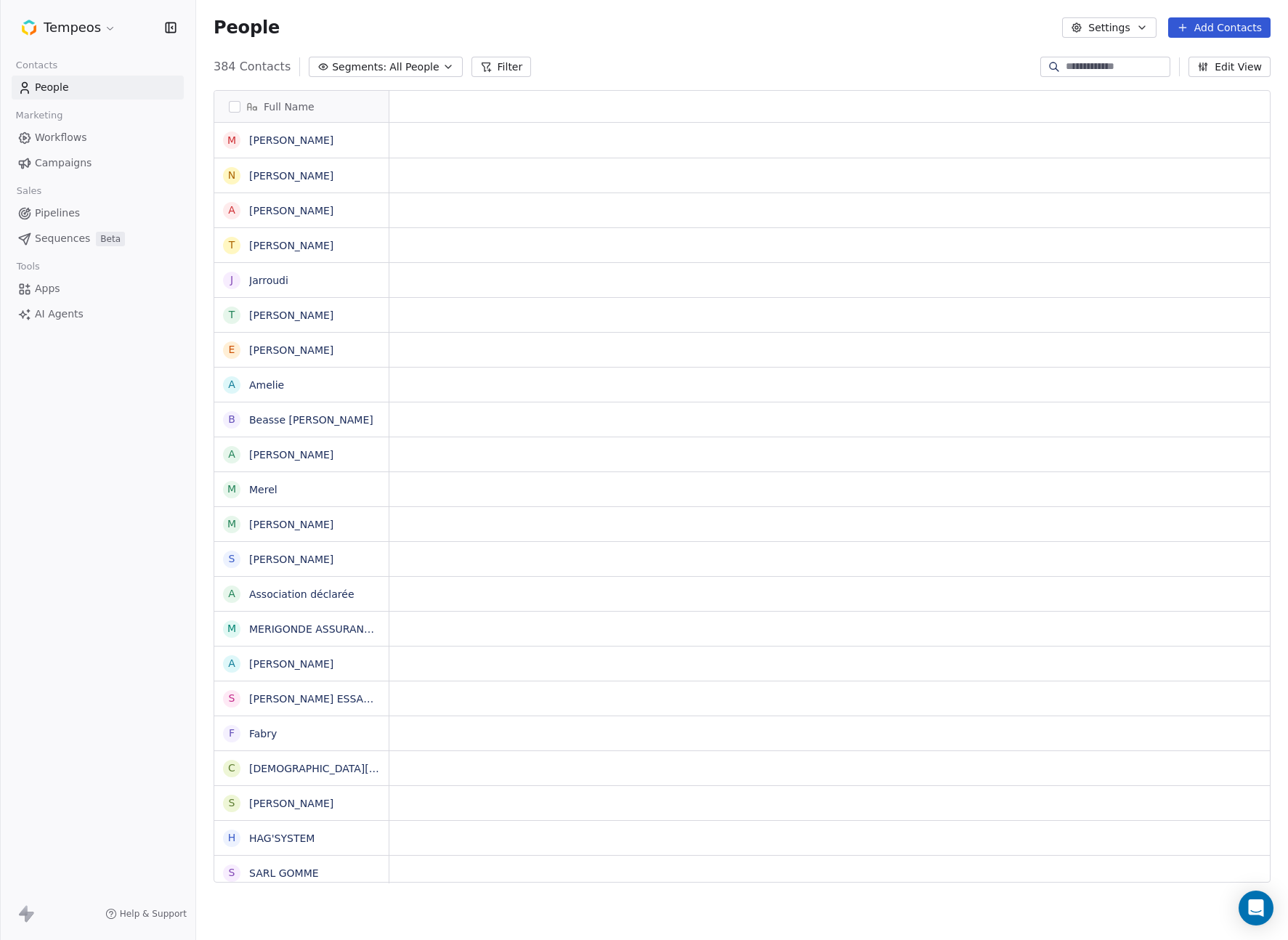
scroll to position [827, 1092]
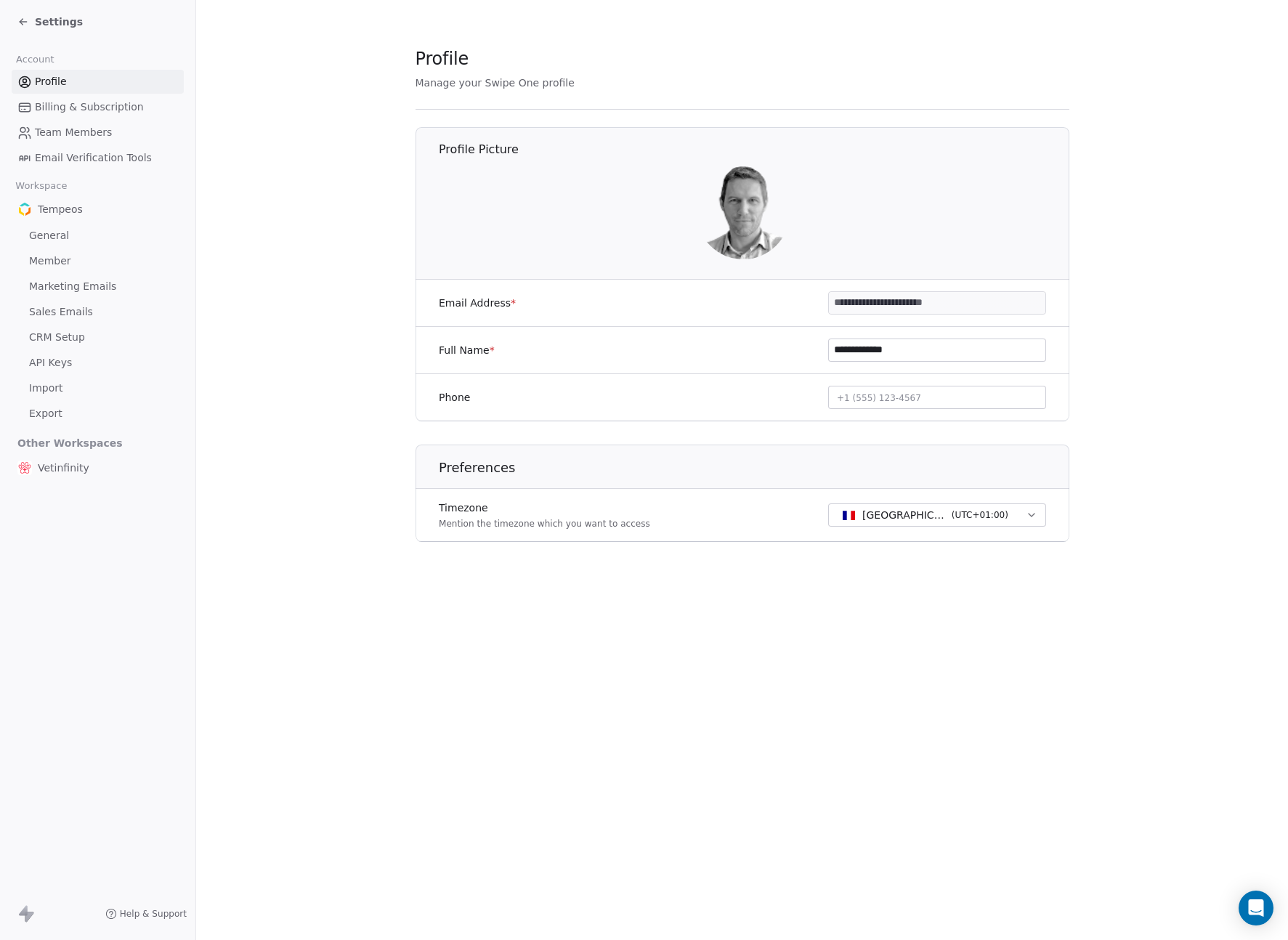
click at [25, 18] on icon at bounding box center [23, 22] width 12 height 12
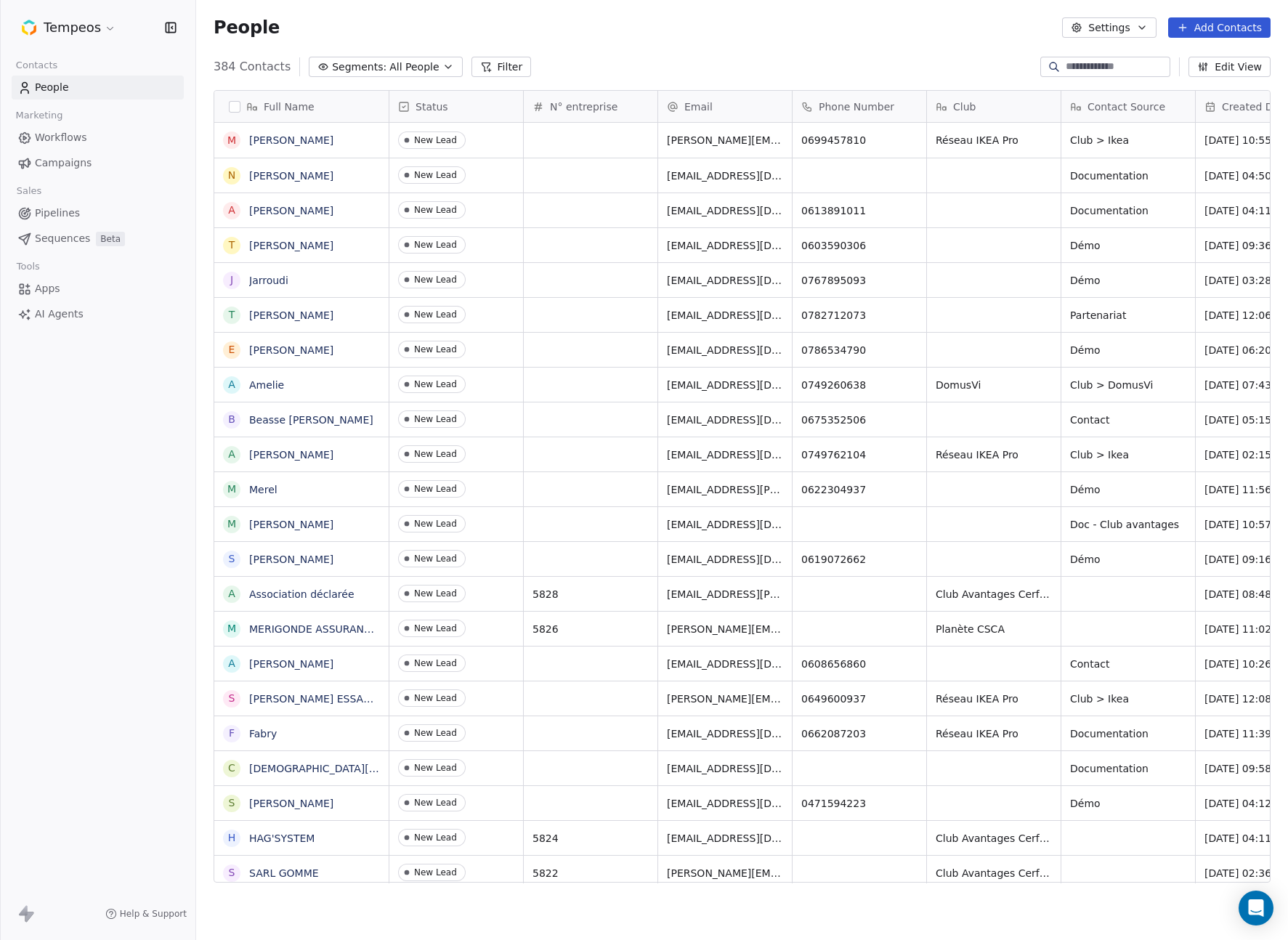
scroll to position [827, 1092]
